Goal: Information Seeking & Learning: Compare options

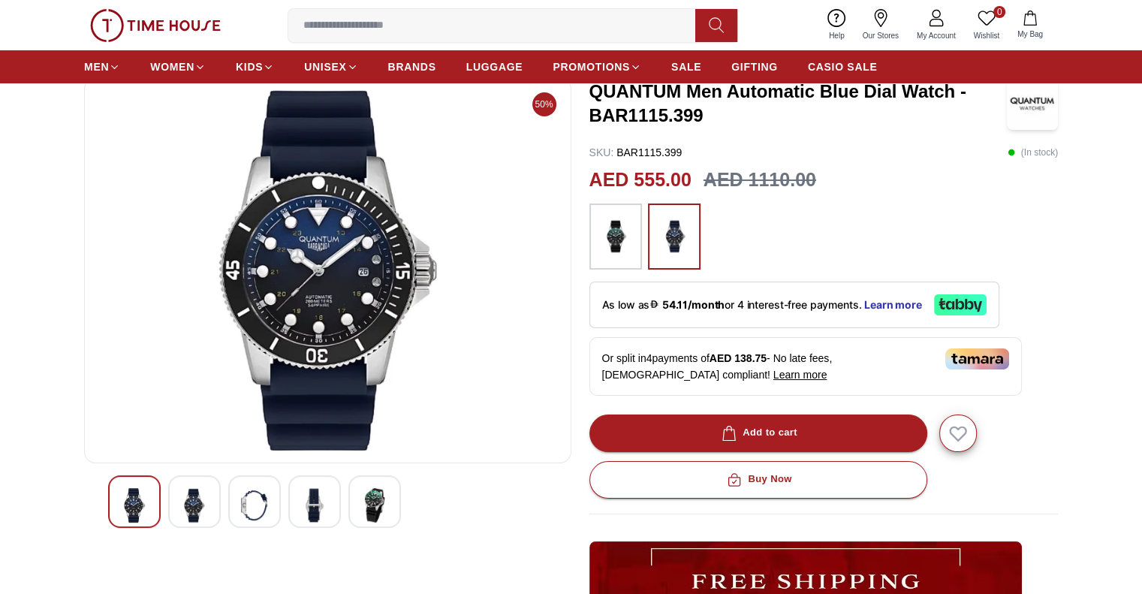
scroll to position [88, 0]
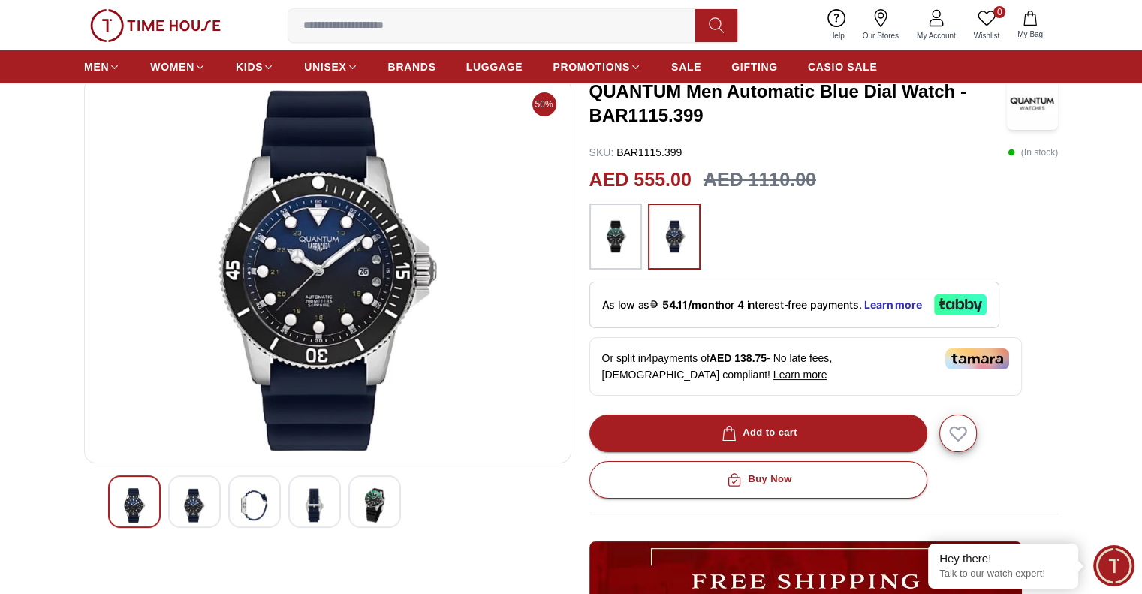
click at [249, 504] on img at bounding box center [254, 505] width 27 height 35
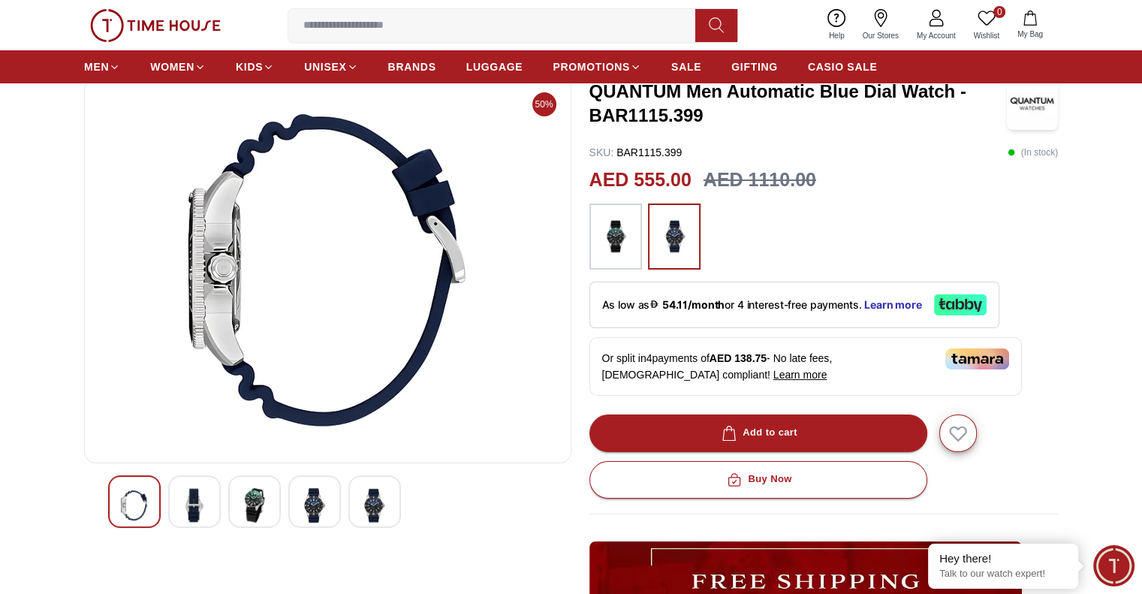
click at [279, 496] on div at bounding box center [254, 501] width 53 height 53
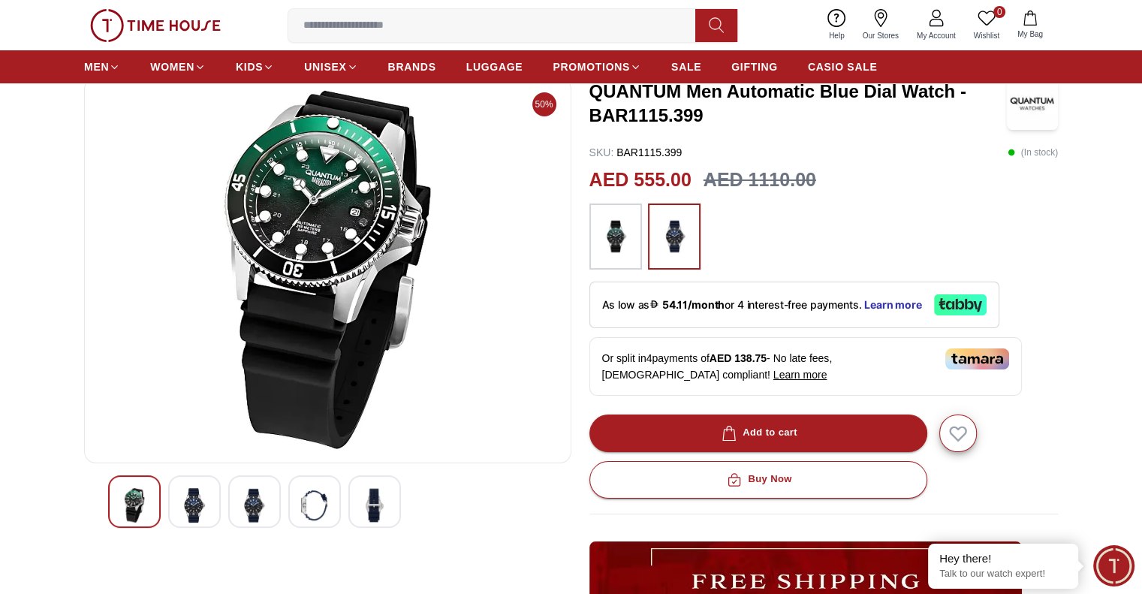
click at [192, 506] on img at bounding box center [194, 505] width 27 height 35
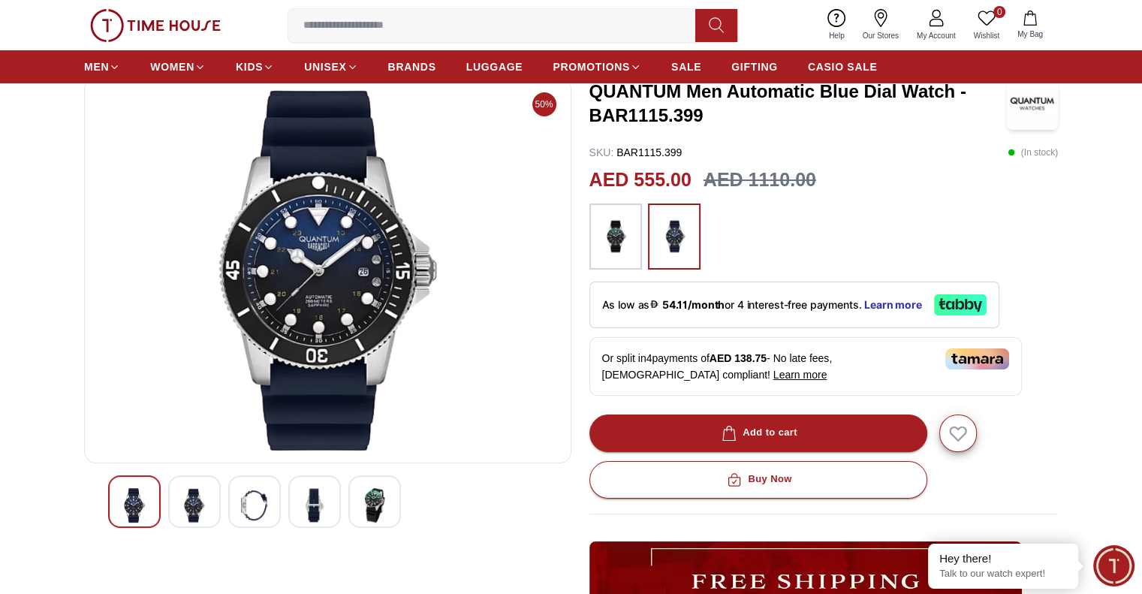
click at [320, 499] on img at bounding box center [314, 505] width 27 height 35
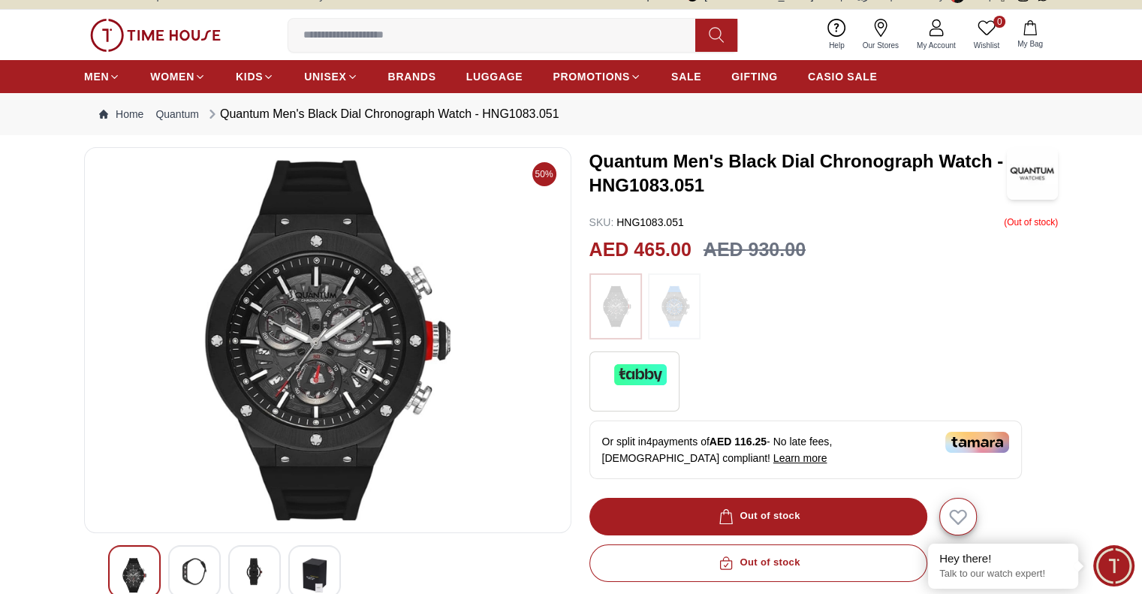
scroll to position [92, 0]
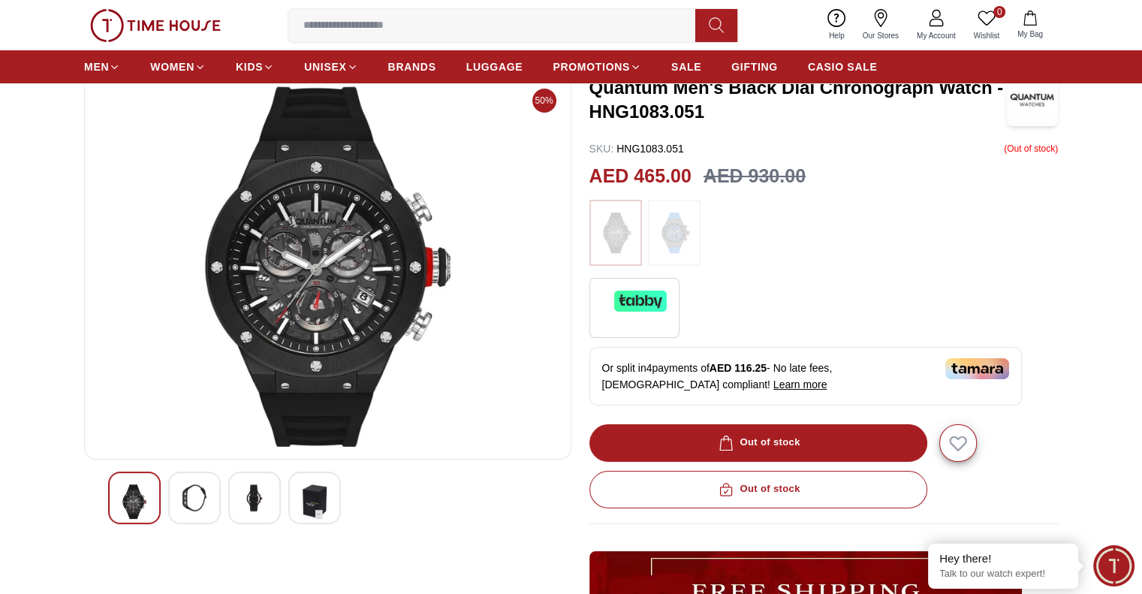
click at [297, 239] on img at bounding box center [328, 266] width 462 height 360
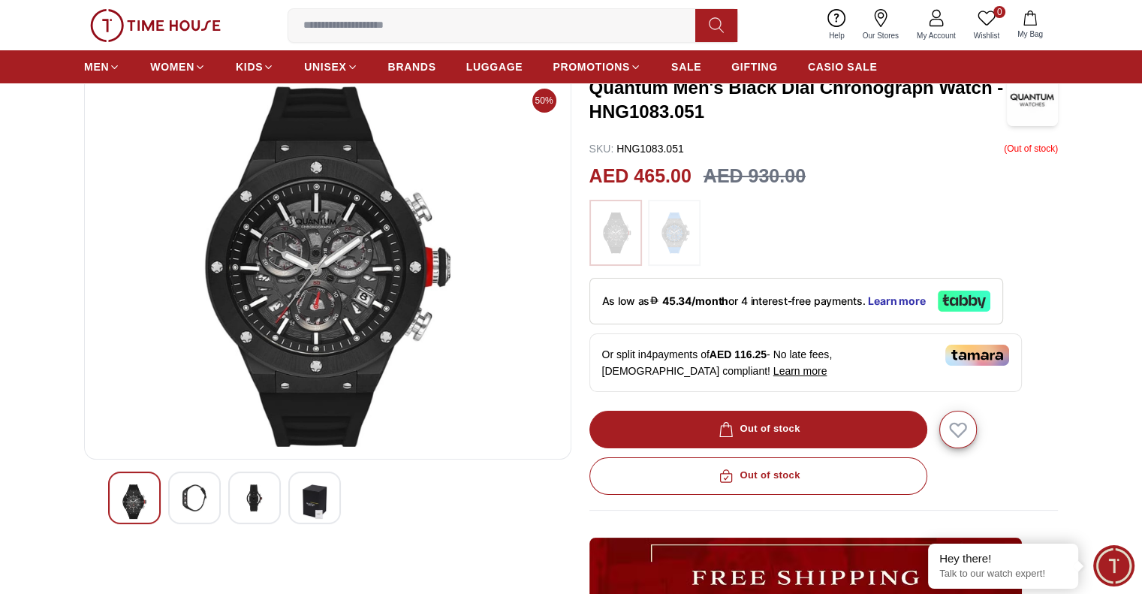
click at [275, 227] on img at bounding box center [328, 266] width 462 height 360
click at [236, 489] on div at bounding box center [254, 497] width 53 height 53
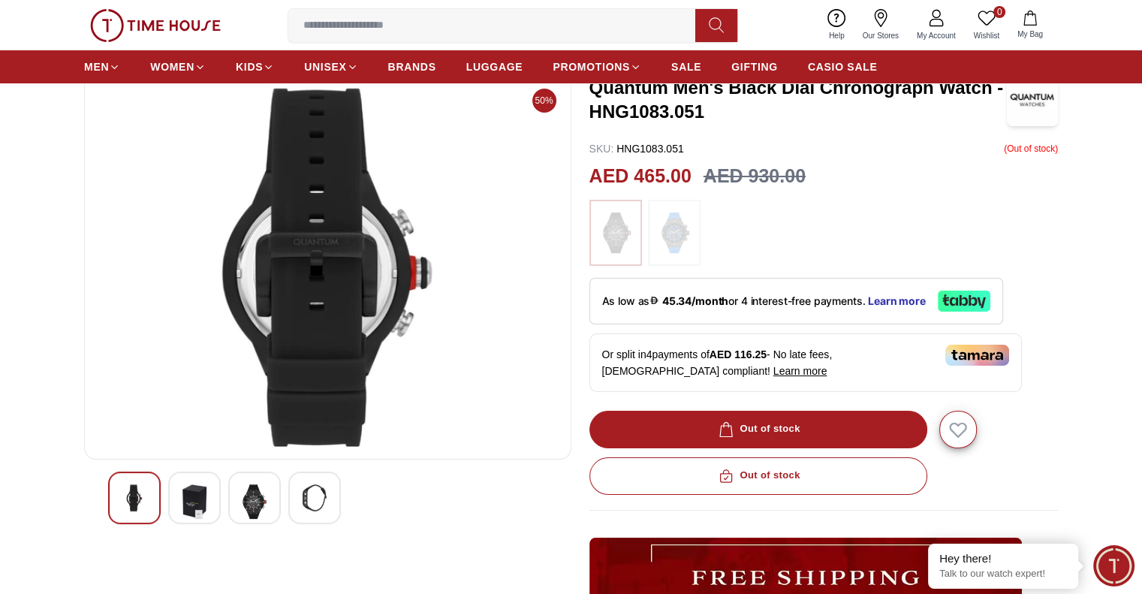
click at [192, 492] on img at bounding box center [194, 501] width 27 height 35
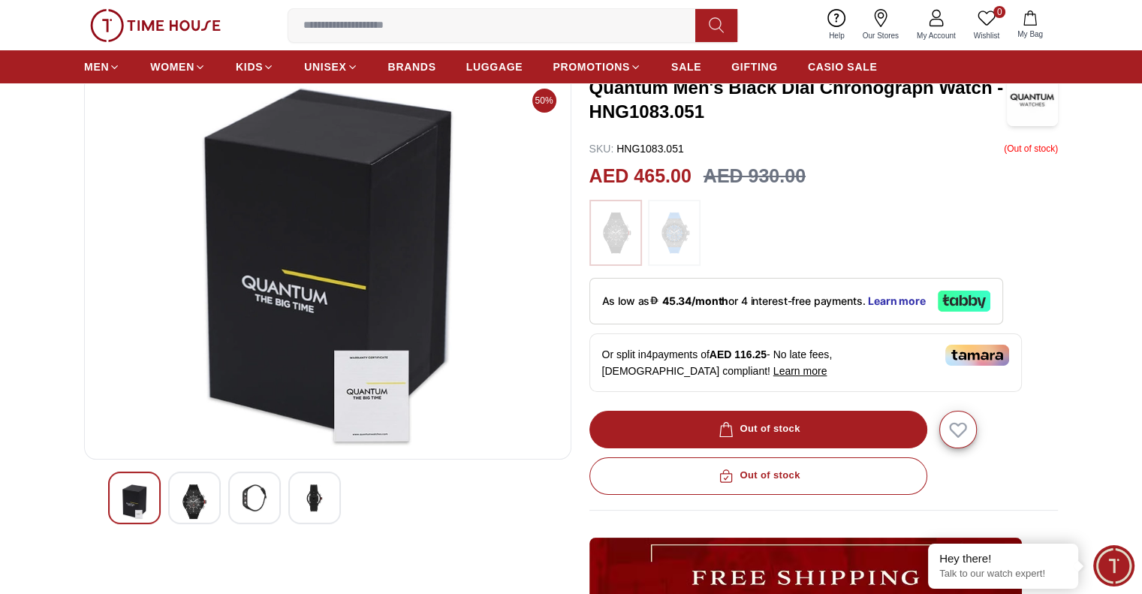
click at [150, 492] on div at bounding box center [134, 497] width 53 height 53
click at [204, 486] on img at bounding box center [194, 501] width 27 height 35
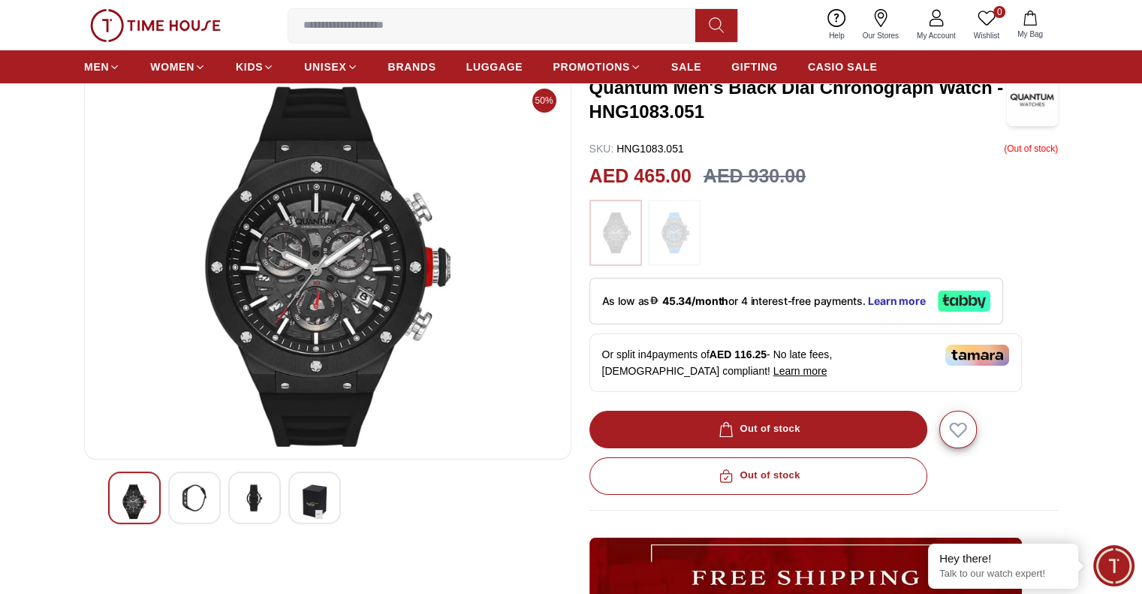
click at [254, 496] on img at bounding box center [254, 497] width 27 height 27
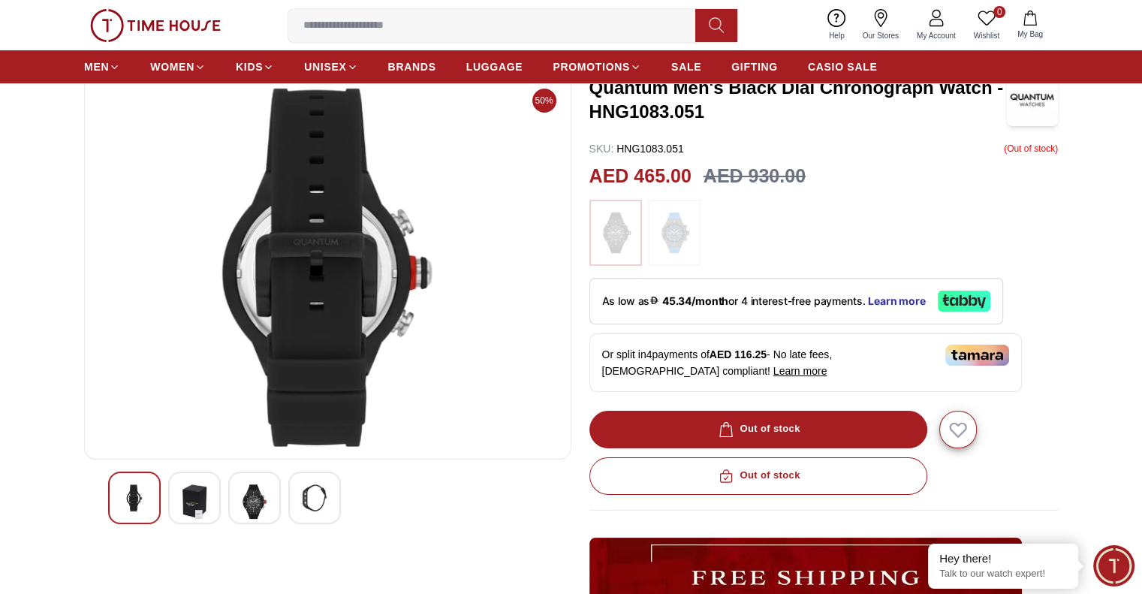
click at [258, 268] on img at bounding box center [328, 266] width 462 height 360
click at [125, 499] on img at bounding box center [134, 497] width 27 height 27
click at [246, 507] on div at bounding box center [327, 497] width 439 height 53
click at [247, 507] on img at bounding box center [254, 501] width 27 height 35
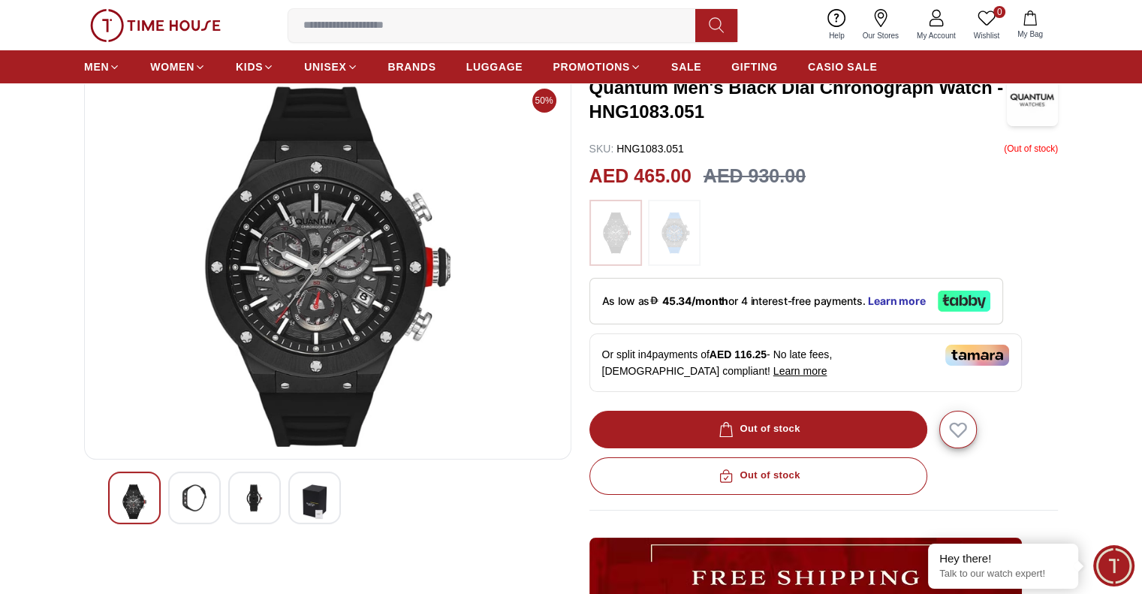
click at [244, 502] on img at bounding box center [254, 497] width 27 height 27
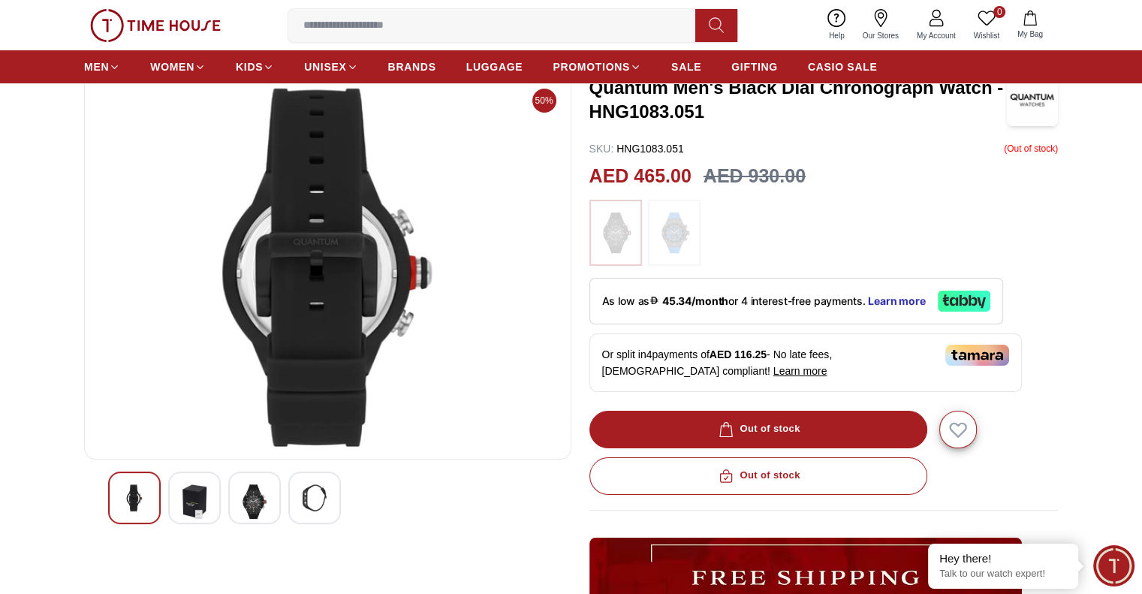
click at [299, 492] on div at bounding box center [314, 497] width 53 height 53
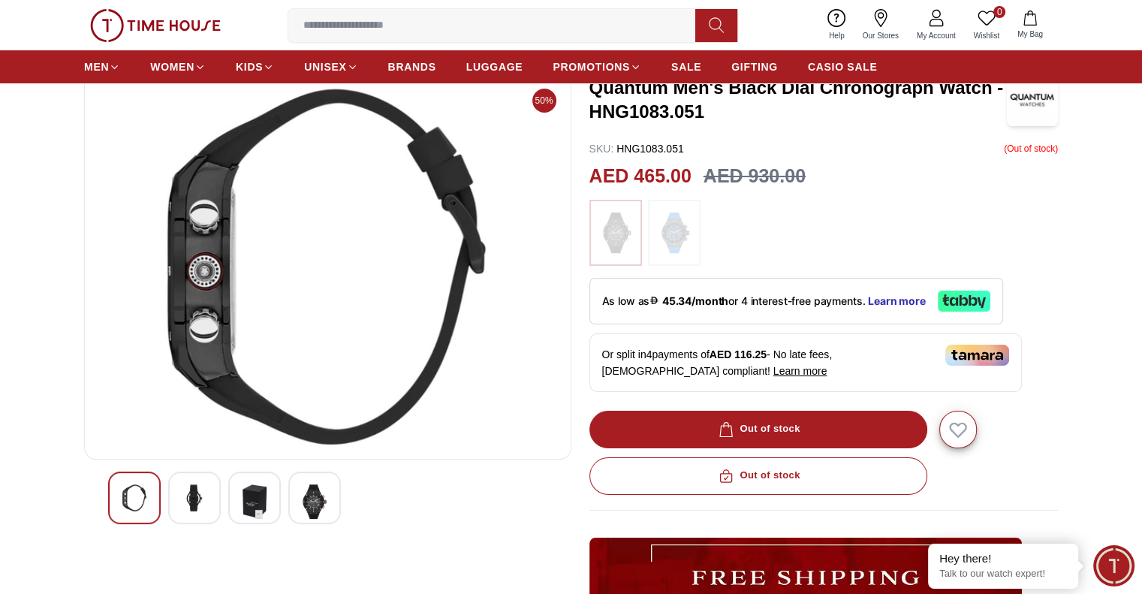
click at [145, 505] on img at bounding box center [134, 497] width 27 height 27
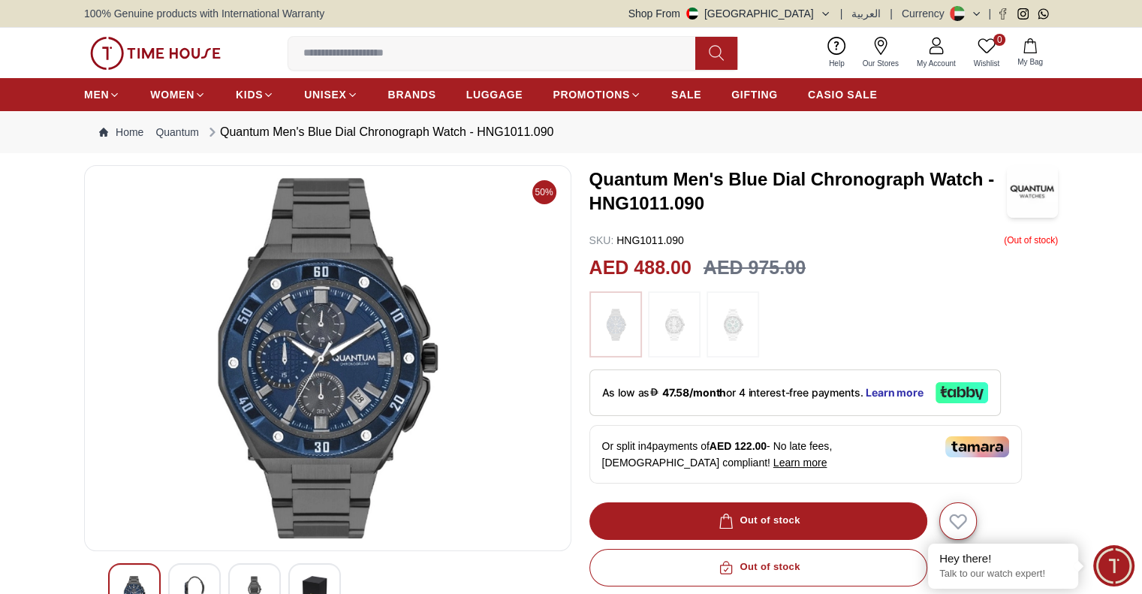
click at [265, 294] on img at bounding box center [328, 358] width 462 height 360
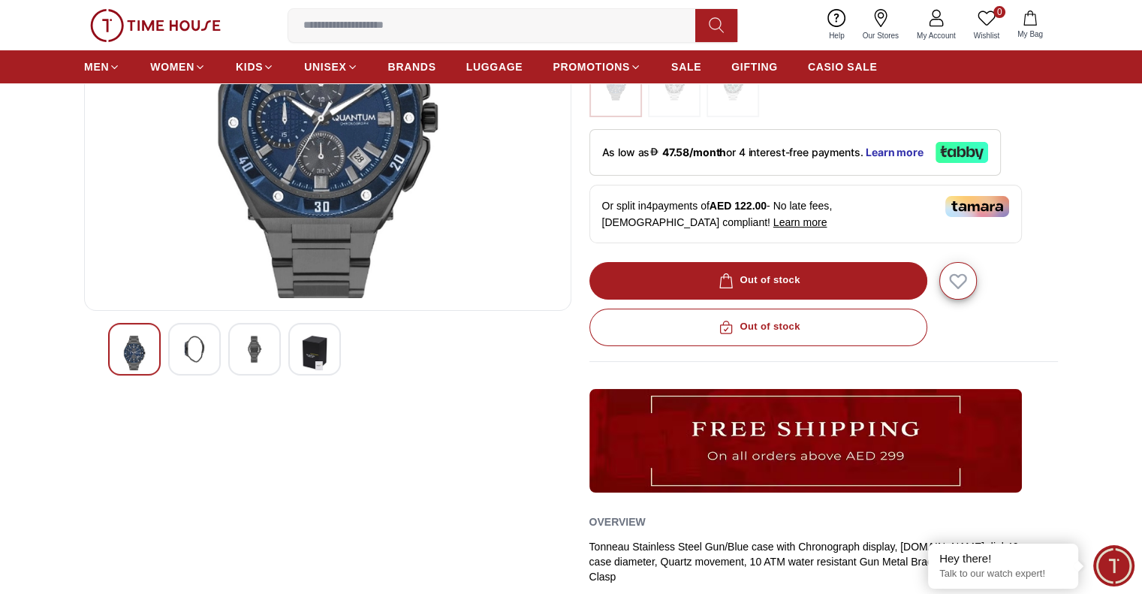
scroll to position [119, 0]
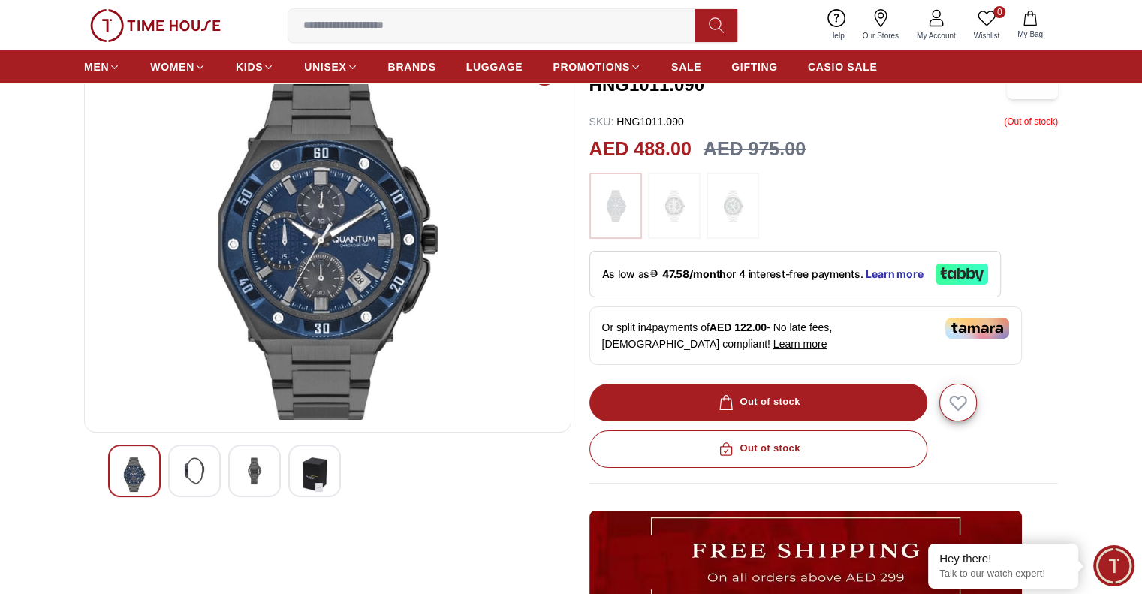
click at [261, 467] on img at bounding box center [254, 470] width 27 height 27
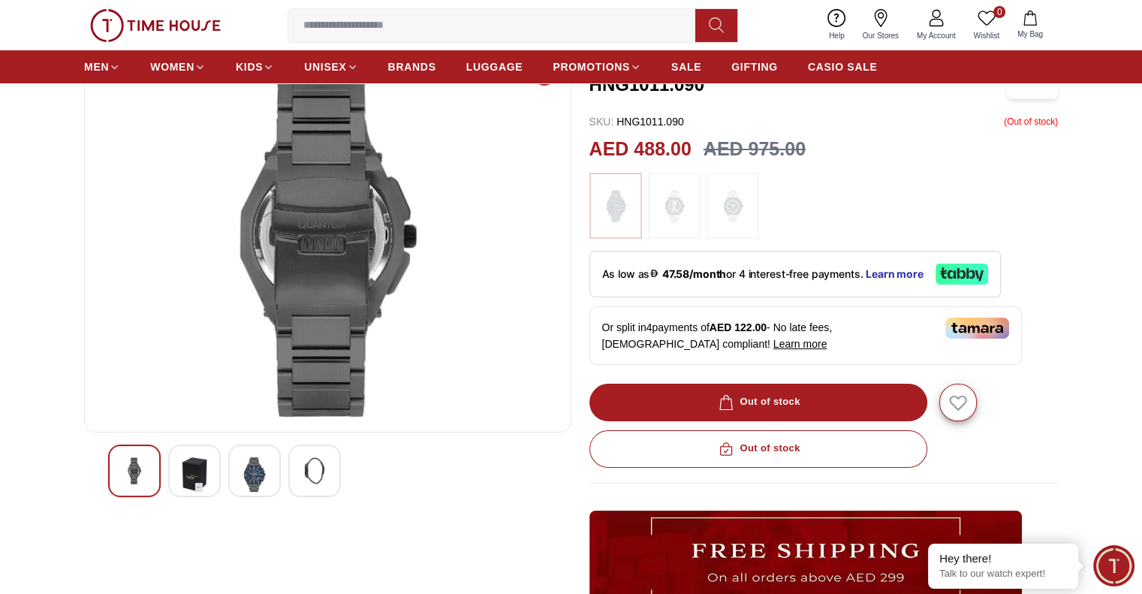
click at [134, 471] on img at bounding box center [134, 470] width 27 height 27
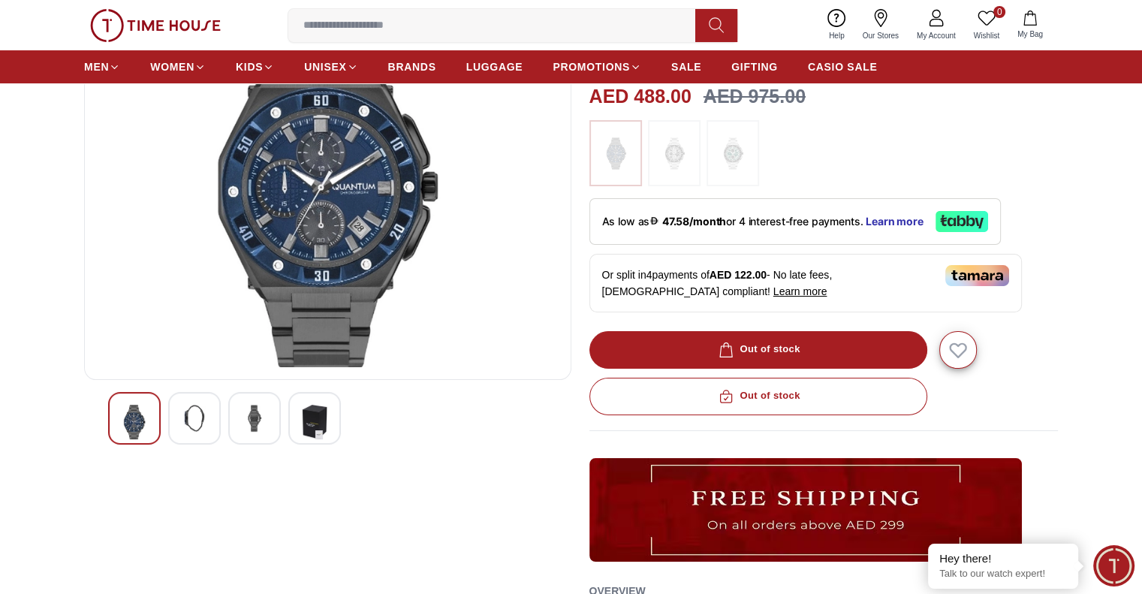
scroll to position [168, 0]
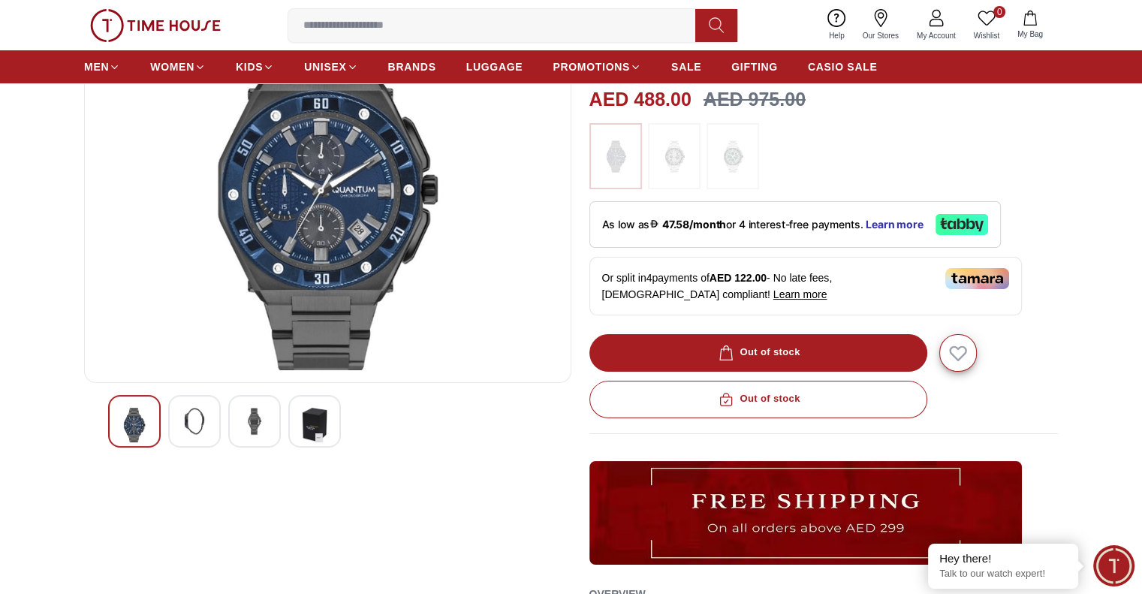
click at [187, 411] on img at bounding box center [194, 421] width 27 height 27
